Goal: Task Accomplishment & Management: Use online tool/utility

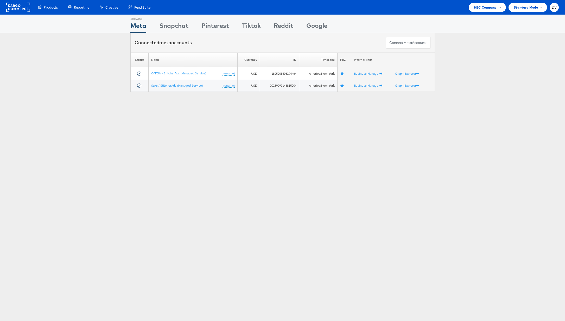
click at [475, 12] on div "Products Product Catalogs Enhance Your Product Catalog, Map Them to Publishers,…" at bounding box center [282, 7] width 565 height 15
click at [477, 9] on span "HBC Company" at bounding box center [485, 7] width 23 height 5
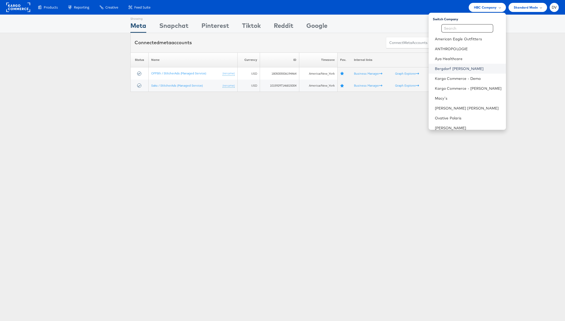
scroll to position [73, 0]
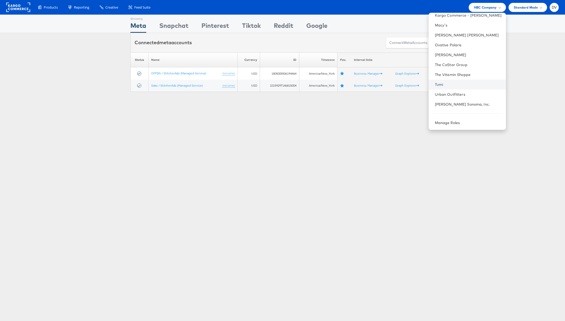
click at [448, 83] on link "Tumi" at bounding box center [468, 84] width 67 height 5
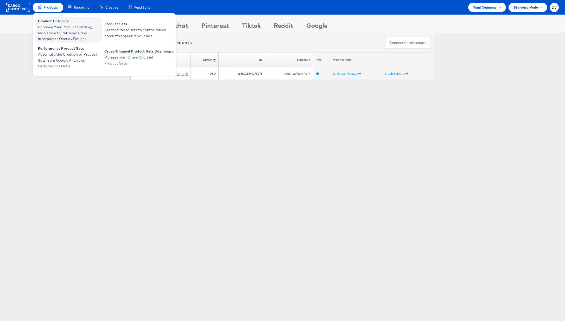
click at [50, 18] on span "Product Catalogs" at bounding box center [69, 21] width 62 height 6
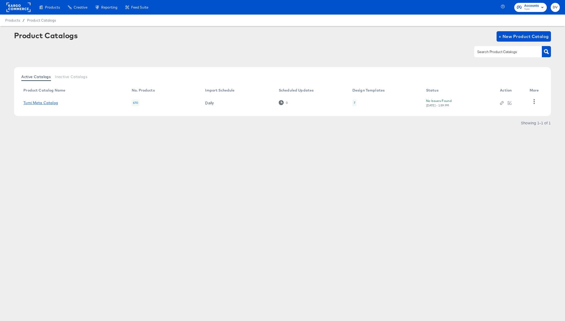
click at [44, 101] on link "Tumi Meta Catalog" at bounding box center [40, 103] width 35 height 4
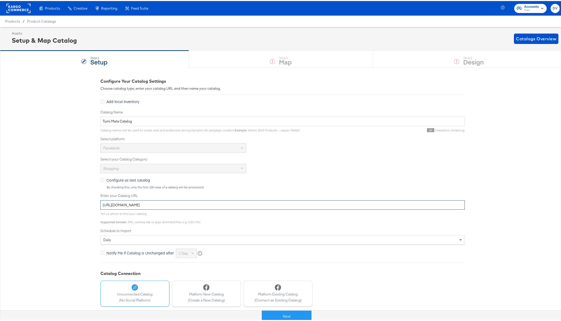
click at [219, 202] on input "[URL][DOMAIN_NAME]" at bounding box center [282, 204] width 364 height 10
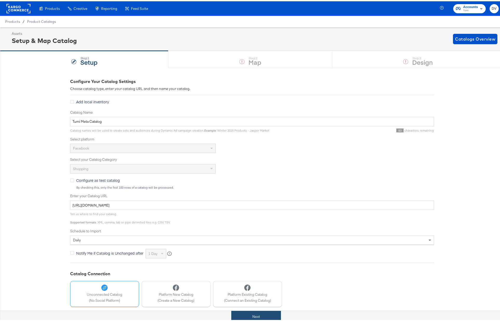
click at [254, 318] on button "Next" at bounding box center [256, 315] width 50 height 12
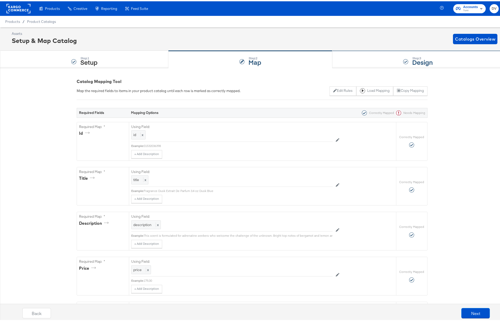
click at [347, 64] on div "Step: 3 Design" at bounding box center [419, 58] width 172 height 17
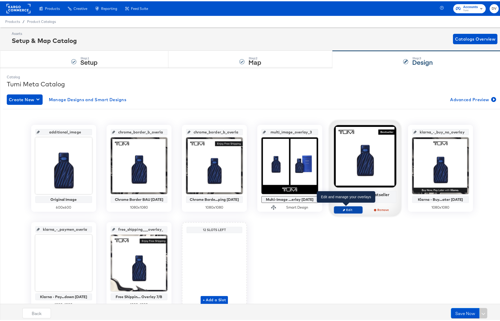
click at [352, 207] on span "Edit" at bounding box center [348, 208] width 24 height 4
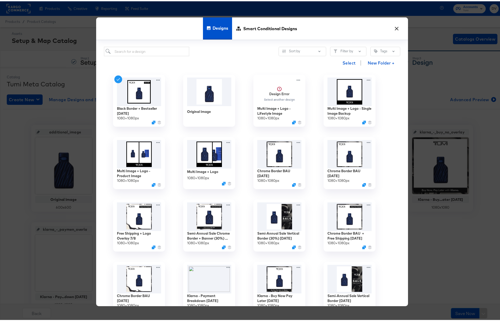
click at [395, 29] on button "×" at bounding box center [396, 25] width 9 height 9
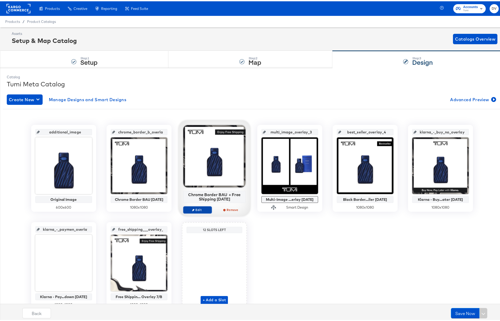
click at [199, 210] on span "Edit" at bounding box center [197, 208] width 24 height 4
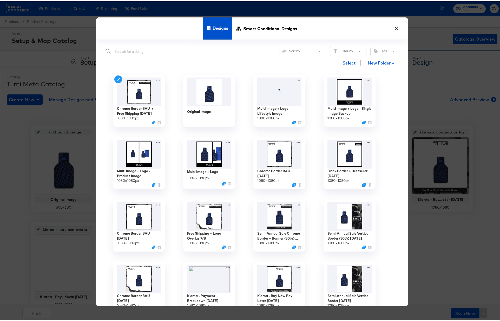
click at [397, 29] on button "×" at bounding box center [396, 25] width 9 height 9
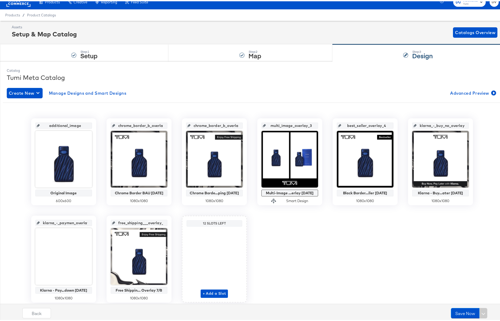
scroll to position [24, 0]
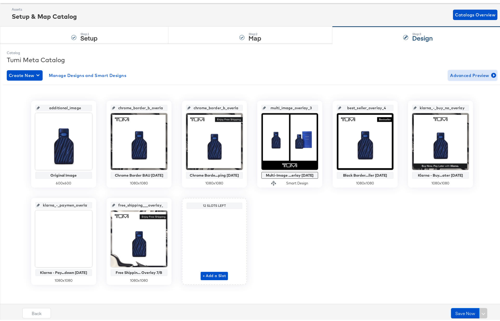
click at [457, 76] on span "Advanced Preview" at bounding box center [472, 73] width 45 height 7
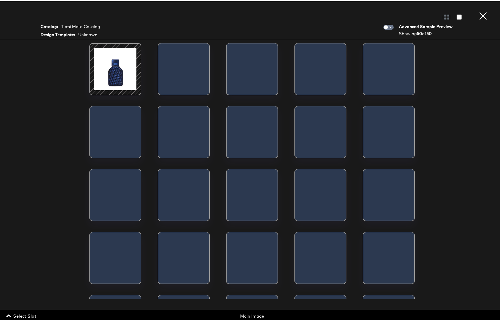
click at [33, 314] on span "Select Slot" at bounding box center [21, 314] width 29 height 7
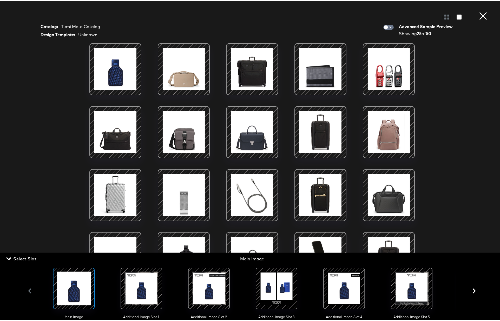
click at [471, 288] on div "Main Image Additional Image Slot 1 Additional Image Slot 2 Additional Image Slo…" at bounding box center [252, 289] width 454 height 57
click at [473, 290] on icon "button" at bounding box center [474, 289] width 3 height 5
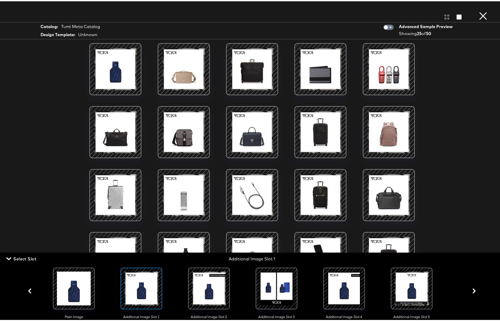
click at [473, 291] on icon "button" at bounding box center [474, 289] width 3 height 5
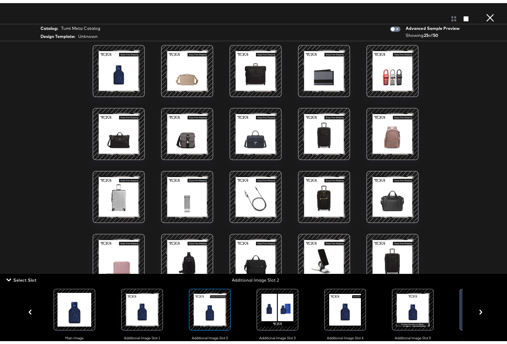
scroll to position [1, 0]
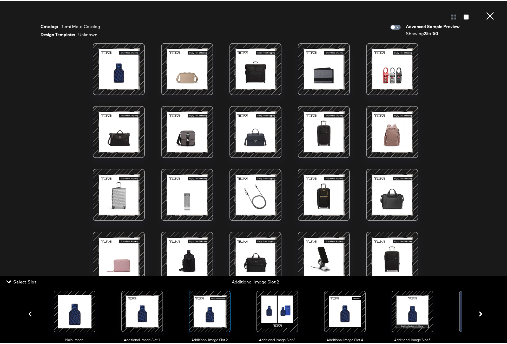
click at [29, 314] on icon "button" at bounding box center [30, 313] width 5 height 5
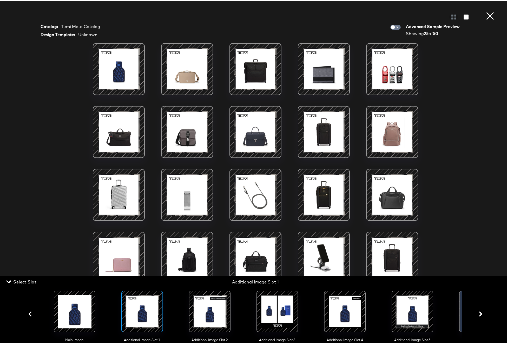
click at [418, 314] on div at bounding box center [412, 310] width 35 height 35
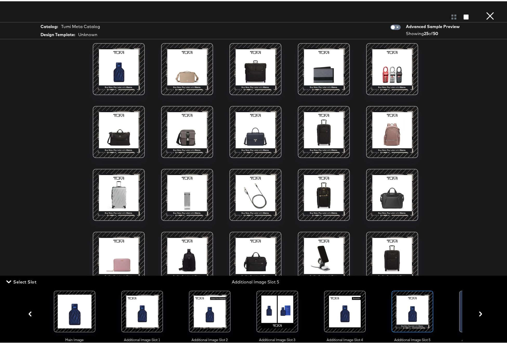
click at [480, 314] on icon "button" at bounding box center [481, 313] width 3 height 5
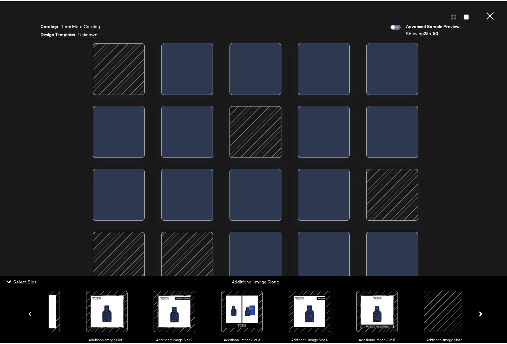
scroll to position [0, 47]
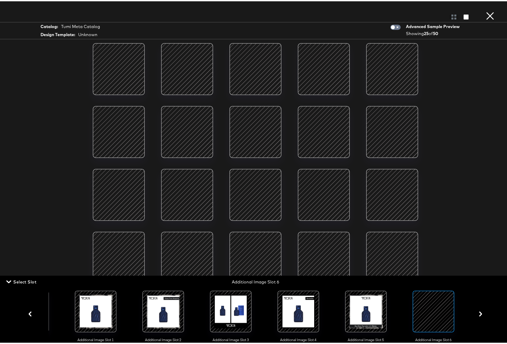
click at [173, 120] on div at bounding box center [187, 131] width 44 height 44
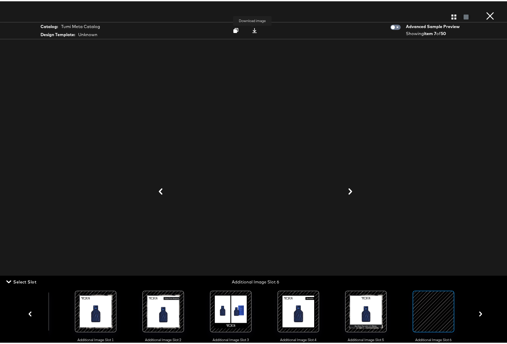
click at [252, 30] on icon at bounding box center [254, 29] width 5 height 5
